Goal: Check status: Check status

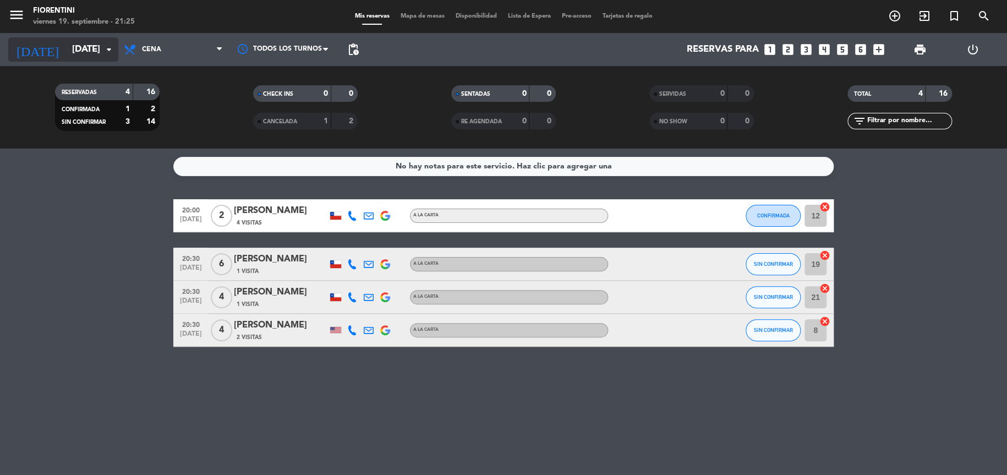
click at [112, 43] on icon "arrow_drop_down" at bounding box center [108, 49] width 13 height 13
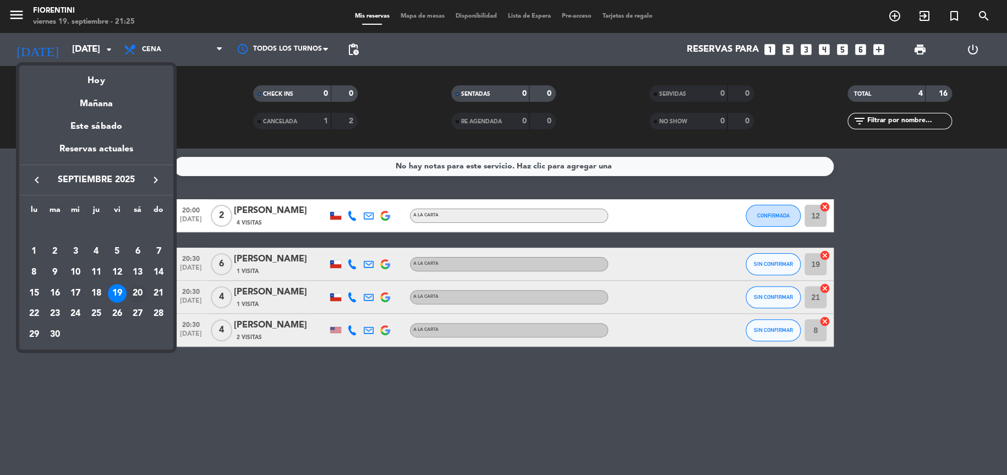
click at [141, 294] on div "20" at bounding box center [137, 293] width 19 height 19
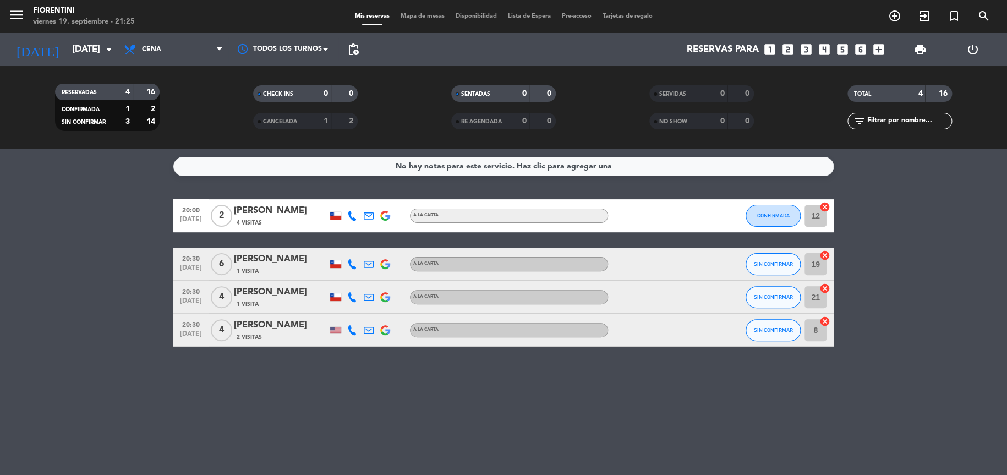
type input "[DATE]"
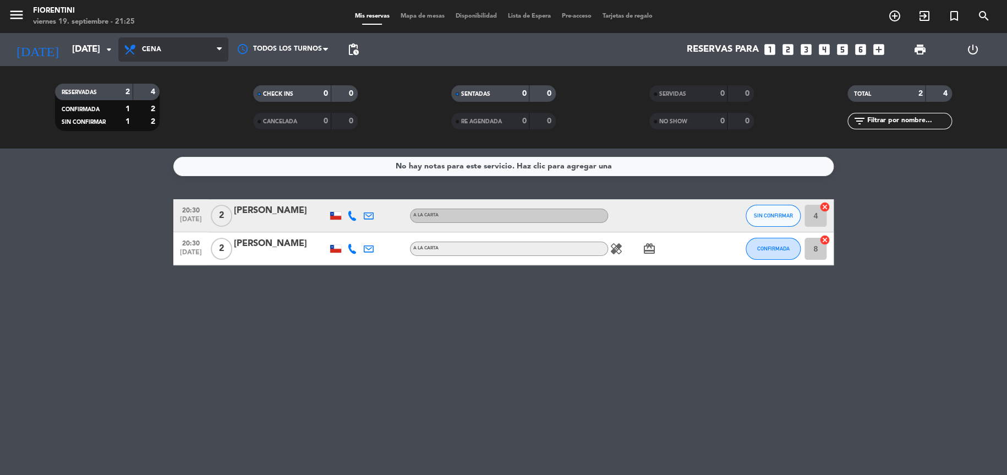
click at [216, 46] on span "Cena" at bounding box center [173, 49] width 110 height 24
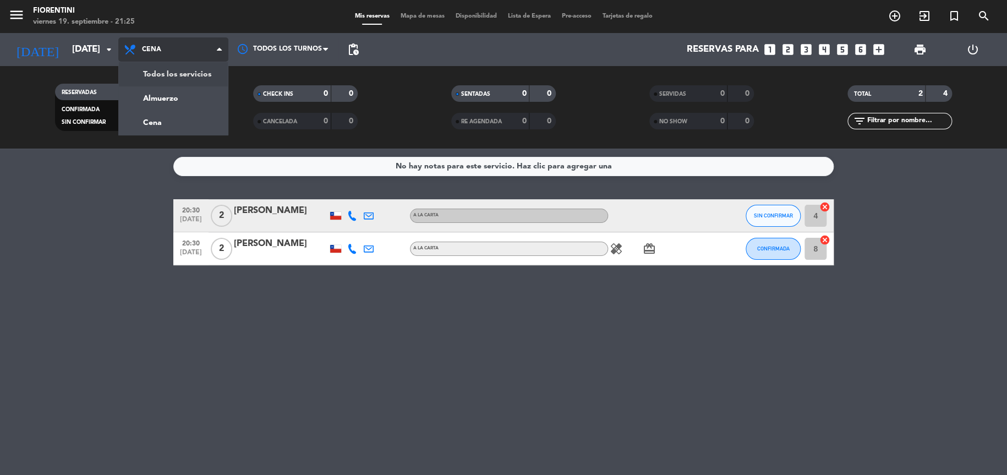
click at [205, 73] on div "menu [PERSON_NAME] [DATE] 19. septiembre - 21:25 Mis reservas Mapa de mesas Dis…" at bounding box center [503, 74] width 1007 height 149
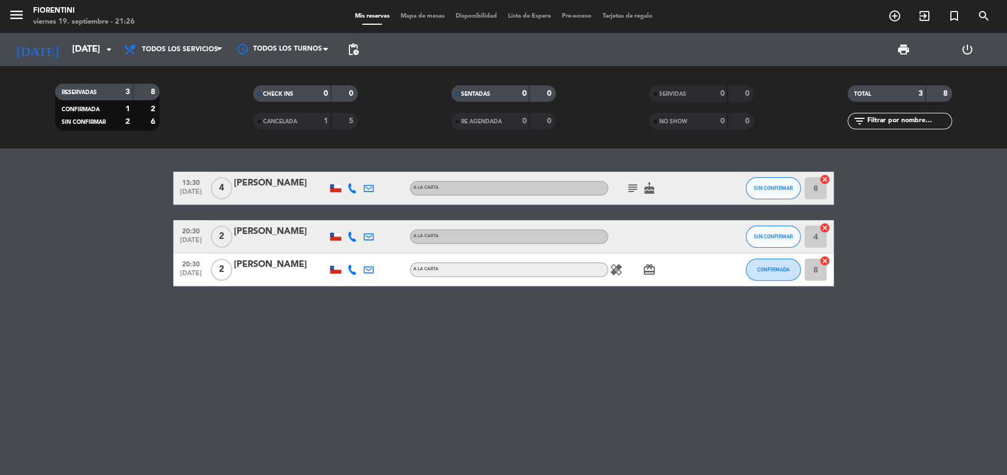
click at [648, 270] on icon "card_giftcard" at bounding box center [648, 269] width 13 height 13
click at [620, 270] on icon "healing" at bounding box center [615, 269] width 13 height 13
click at [651, 189] on icon "cake" at bounding box center [648, 188] width 13 height 13
click at [631, 186] on icon "subject" at bounding box center [632, 188] width 13 height 13
click at [612, 270] on icon "healing" at bounding box center [615, 269] width 13 height 13
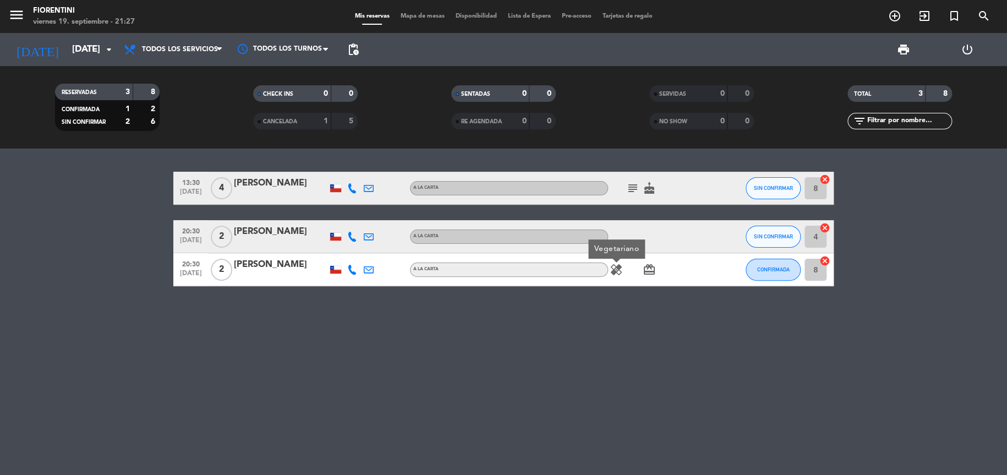
click at [614, 281] on div "healing Vegetariano card_giftcard" at bounding box center [657, 269] width 99 height 32
